Goal: Task Accomplishment & Management: Manage account settings

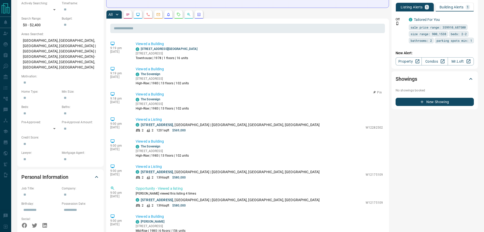
scroll to position [51, 0]
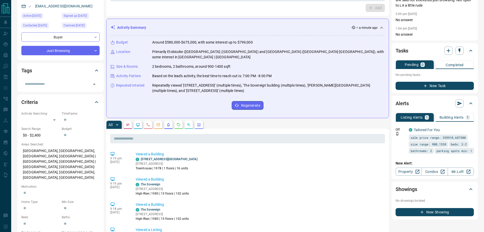
click at [454, 112] on div "Listing Alerts 1 Building Alerts 1 Off C Tailored For You sale price range: 359…" at bounding box center [435, 142] width 78 height 66
click at [454, 114] on button "Building Alerts 1" at bounding box center [455, 117] width 38 height 9
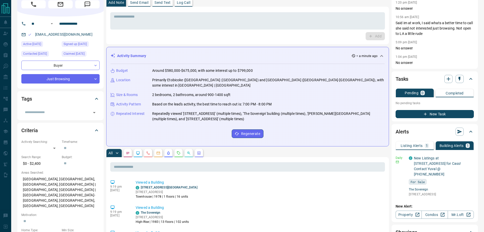
scroll to position [0, 0]
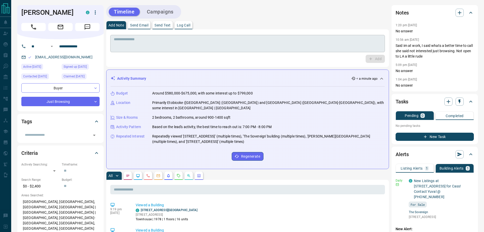
click at [182, 46] on textarea at bounding box center [248, 43] width 268 height 13
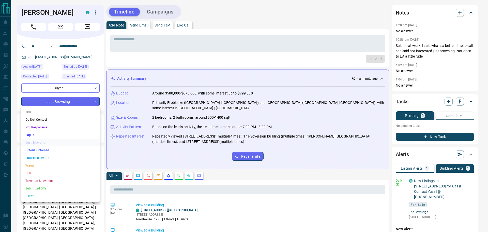
click at [63, 155] on li "Future Follow Up" at bounding box center [60, 158] width 78 height 8
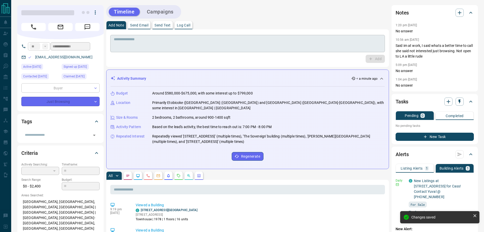
click at [186, 47] on textarea at bounding box center [248, 43] width 268 height 13
type input "*"
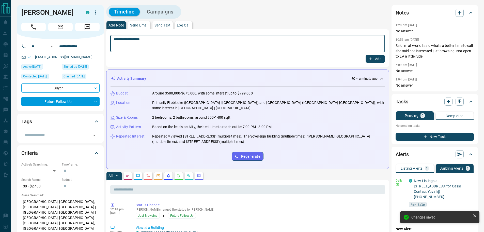
type textarea "**********"
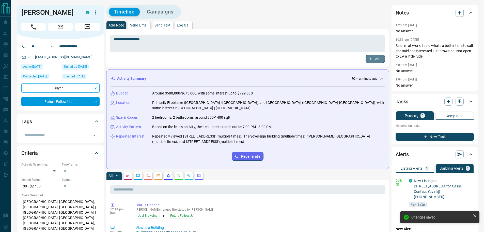
click at [374, 57] on button "Add" at bounding box center [375, 59] width 19 height 8
click at [462, 103] on icon "button" at bounding box center [460, 101] width 5 height 5
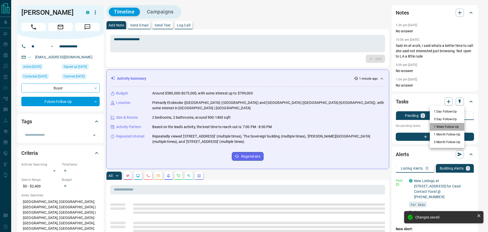
click at [453, 125] on li "1 Week Follow-Up" at bounding box center [447, 127] width 35 height 8
